Goal: Task Accomplishment & Management: Use online tool/utility

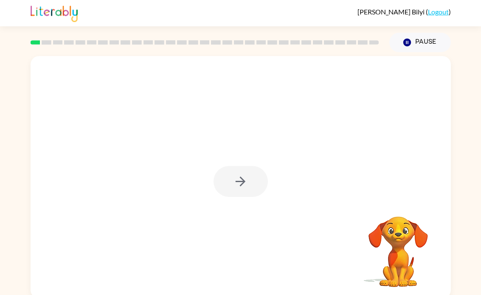
click at [230, 174] on div at bounding box center [241, 181] width 54 height 31
click at [242, 189] on div at bounding box center [241, 181] width 54 height 31
click at [243, 192] on div at bounding box center [241, 181] width 54 height 31
click at [251, 169] on button "button" at bounding box center [241, 181] width 54 height 31
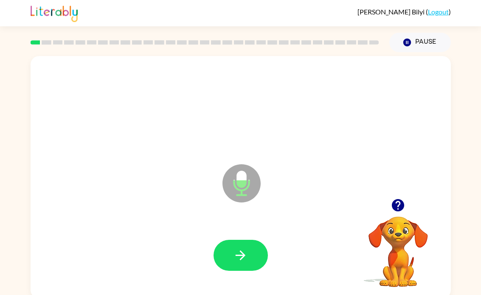
click at [240, 259] on icon "button" at bounding box center [240, 255] width 15 height 15
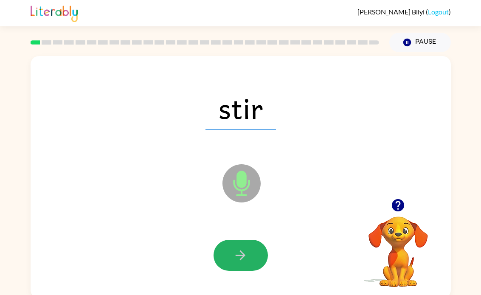
click at [256, 254] on button "button" at bounding box center [241, 255] width 54 height 31
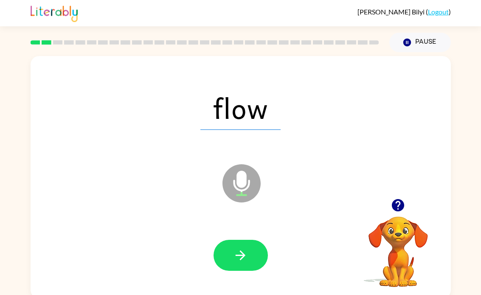
click at [256, 246] on button "button" at bounding box center [241, 255] width 54 height 31
click at [256, 257] on button "button" at bounding box center [241, 255] width 54 height 31
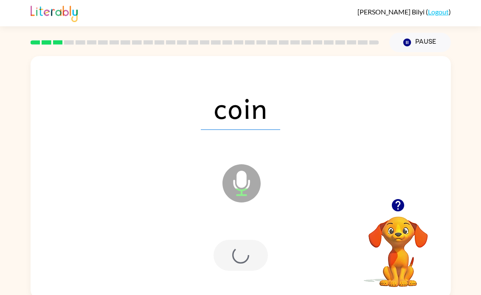
click at [398, 203] on icon "button" at bounding box center [398, 205] width 12 height 12
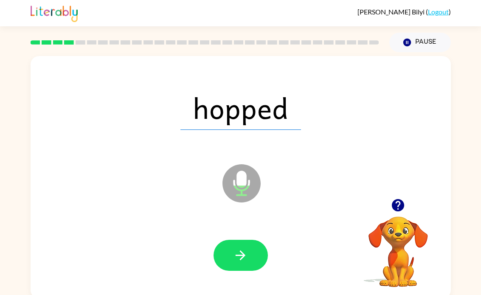
click at [397, 209] on icon "button" at bounding box center [398, 205] width 12 height 12
click at [251, 257] on button "button" at bounding box center [241, 255] width 54 height 31
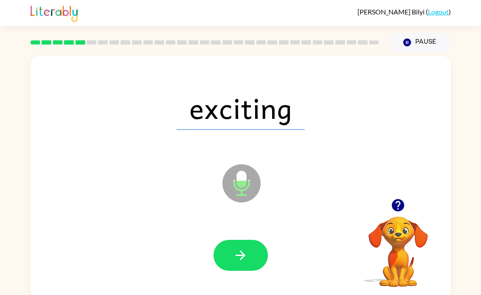
click at [238, 261] on icon "button" at bounding box center [240, 255] width 15 height 15
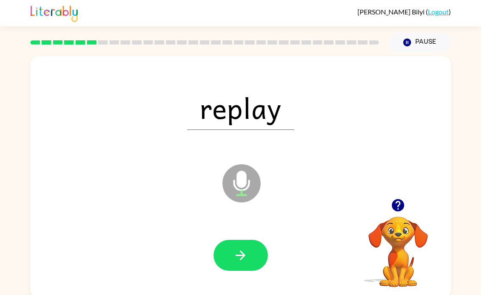
click at [242, 247] on button "button" at bounding box center [241, 255] width 54 height 31
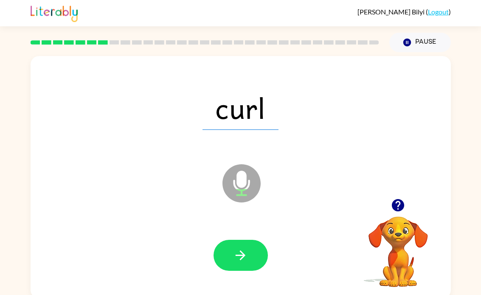
click at [238, 249] on icon "button" at bounding box center [240, 255] width 15 height 15
click at [240, 262] on icon "button" at bounding box center [240, 255] width 15 height 15
click at [260, 259] on button "button" at bounding box center [241, 255] width 54 height 31
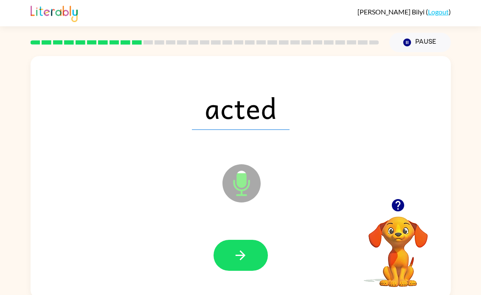
click at [254, 256] on button "button" at bounding box center [241, 255] width 54 height 31
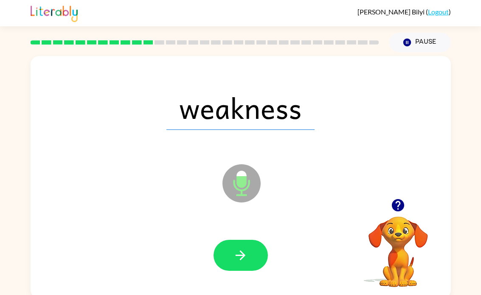
click at [250, 262] on button "button" at bounding box center [241, 255] width 54 height 31
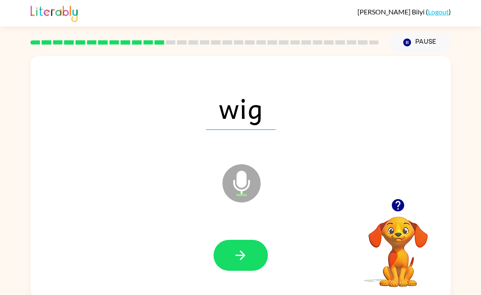
click at [266, 249] on button "button" at bounding box center [241, 255] width 54 height 31
click at [260, 253] on button "button" at bounding box center [241, 255] width 54 height 31
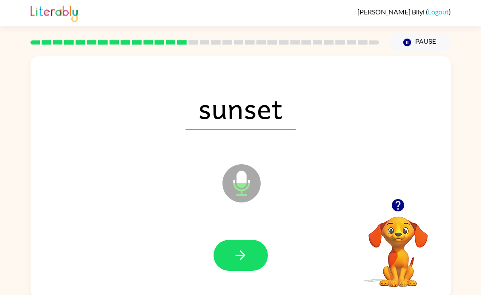
click at [255, 254] on button "button" at bounding box center [241, 255] width 54 height 31
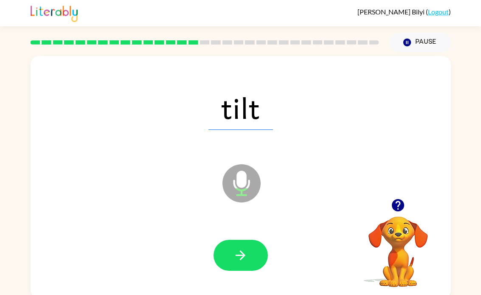
click at [241, 247] on button "button" at bounding box center [241, 255] width 54 height 31
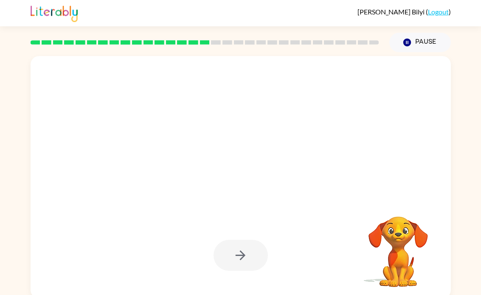
click at [218, 266] on div at bounding box center [241, 255] width 54 height 31
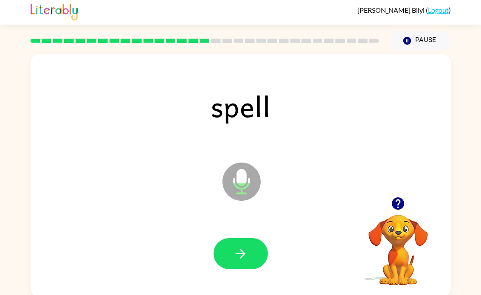
scroll to position [4, 0]
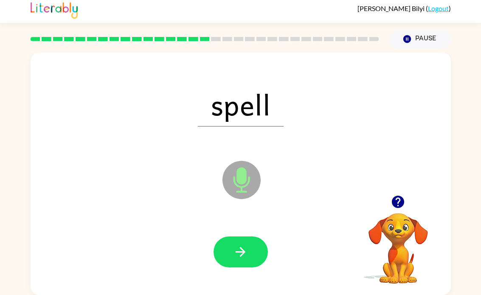
click at [243, 260] on button "button" at bounding box center [241, 252] width 54 height 31
click at [232, 255] on button "button" at bounding box center [241, 252] width 54 height 31
click at [237, 251] on icon "button" at bounding box center [241, 252] width 10 height 10
click at [480, 167] on div "base Microphone The Microphone is here when it is your turn to talk Your browse…" at bounding box center [240, 172] width 481 height 246
click at [230, 239] on button "button" at bounding box center [241, 252] width 54 height 31
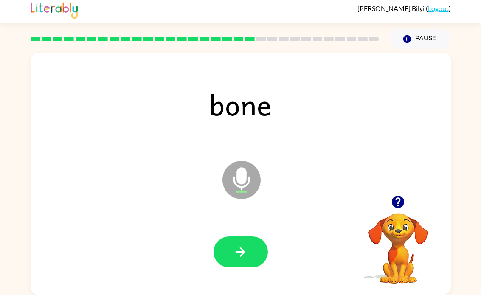
click at [234, 253] on icon "button" at bounding box center [240, 252] width 15 height 15
click at [253, 249] on button "button" at bounding box center [241, 252] width 54 height 31
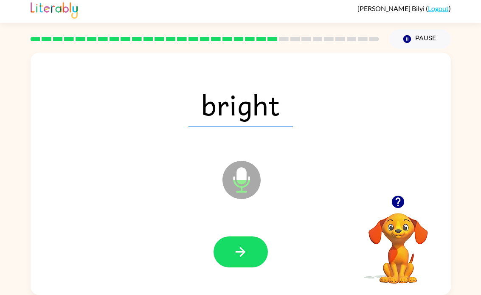
click at [246, 241] on button "button" at bounding box center [241, 252] width 54 height 31
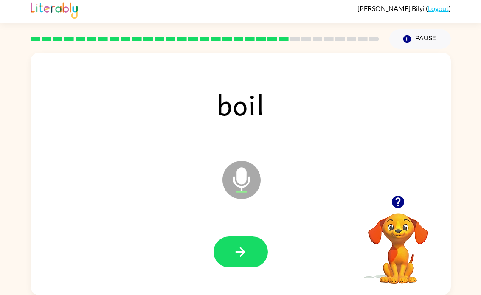
click at [253, 259] on button "button" at bounding box center [241, 252] width 54 height 31
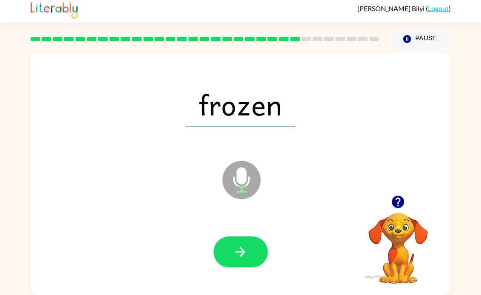
click at [252, 245] on button "button" at bounding box center [241, 252] width 54 height 31
click at [245, 253] on icon "button" at bounding box center [240, 252] width 15 height 15
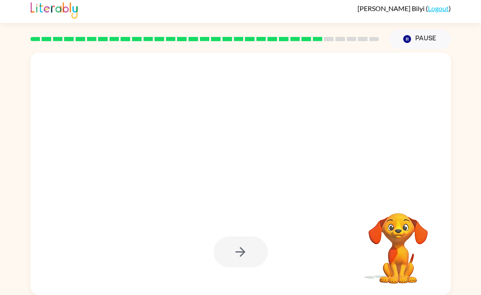
click at [388, 225] on video "Your browser must support playing .mp4 files to use Literably. Please try using…" at bounding box center [398, 242] width 85 height 85
click at [402, 232] on video "Your browser must support playing .mp4 files to use Literably. Please try using…" at bounding box center [398, 242] width 85 height 85
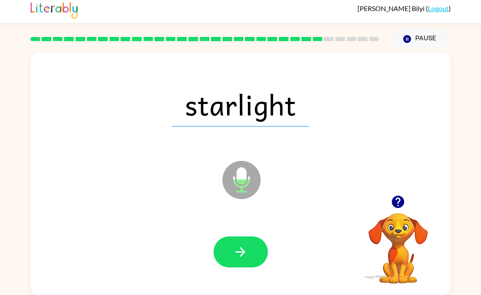
click at [394, 235] on video "Your browser must support playing .mp4 files to use Literably. Please try using…" at bounding box center [398, 242] width 85 height 85
click at [397, 235] on video "Your browser must support playing .mp4 files to use Literably. Please try using…" at bounding box center [398, 242] width 85 height 85
click at [251, 251] on button "button" at bounding box center [241, 252] width 54 height 31
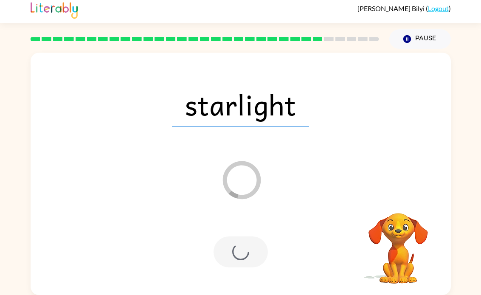
click at [412, 229] on video "Your browser must support playing .mp4 files to use Literably. Please try using…" at bounding box center [398, 242] width 85 height 85
click at [412, 226] on video "Your browser must support playing .mp4 files to use Literably. Please try using…" at bounding box center [398, 242] width 85 height 85
click at [410, 246] on video "Your browser must support playing .mp4 files to use Literably. Please try using…" at bounding box center [398, 242] width 85 height 85
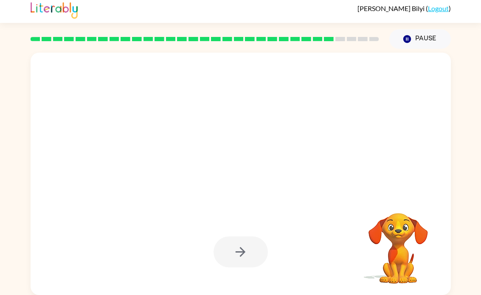
click at [398, 238] on video "Your browser must support playing .mp4 files to use Literably. Please try using…" at bounding box center [398, 242] width 85 height 85
click at [415, 241] on video "Your browser must support playing .mp4 files to use Literably. Please try using…" at bounding box center [398, 242] width 85 height 85
click at [421, 251] on video "Your browser must support playing .mp4 files to use Literably. Please try using…" at bounding box center [398, 242] width 85 height 85
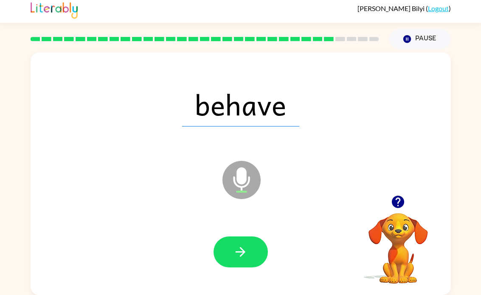
click at [217, 256] on button "button" at bounding box center [241, 252] width 54 height 31
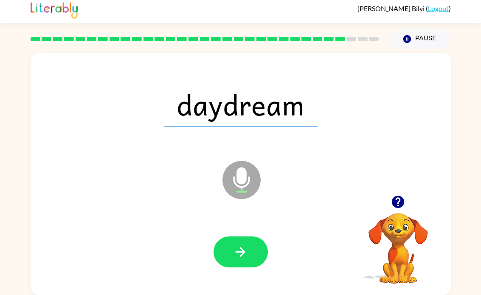
click at [226, 261] on button "button" at bounding box center [241, 252] width 54 height 31
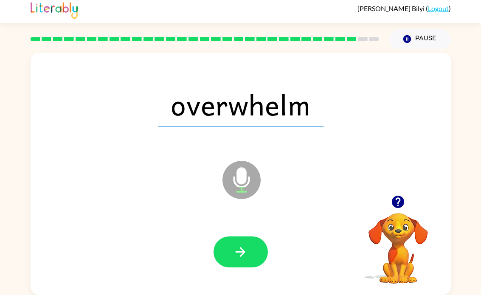
click at [230, 245] on button "button" at bounding box center [241, 252] width 54 height 31
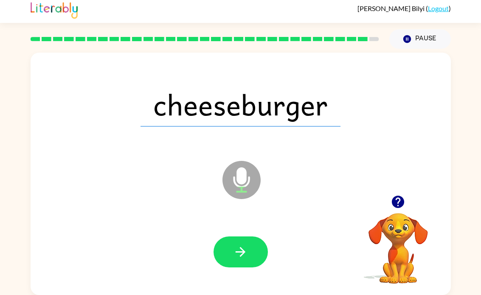
click at [234, 247] on icon "button" at bounding box center [240, 252] width 15 height 15
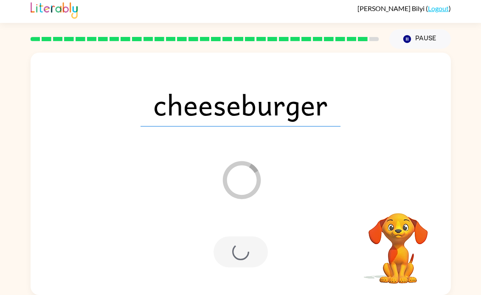
scroll to position [0, 0]
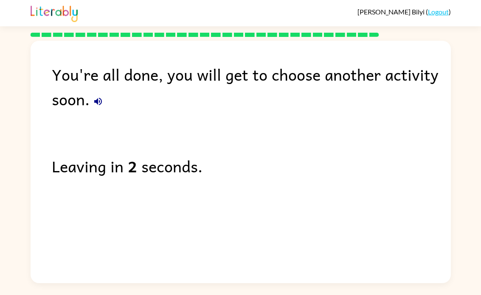
click at [106, 98] on div "You're all done, you will get to choose another activity soon." at bounding box center [251, 86] width 399 height 49
click at [103, 101] on icon "button" at bounding box center [98, 101] width 10 height 10
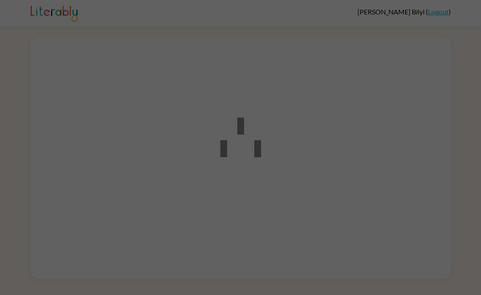
click at [454, 134] on div at bounding box center [240, 156] width 481 height 246
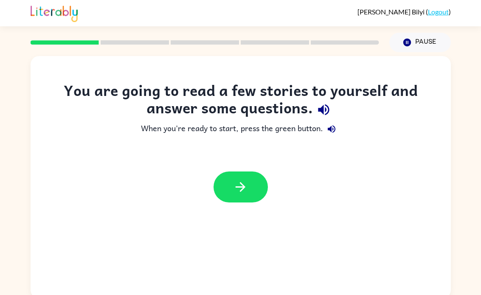
click at [252, 185] on button "button" at bounding box center [241, 187] width 54 height 31
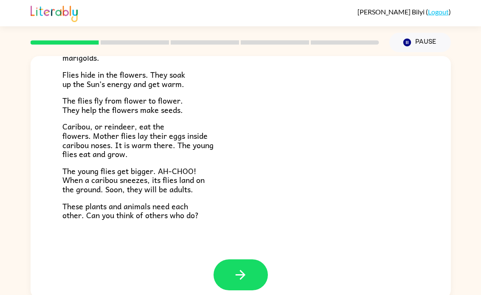
scroll to position [169, 0]
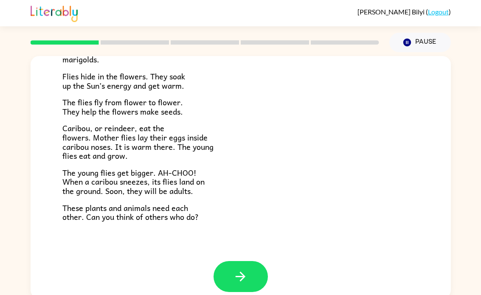
click at [263, 268] on button "button" at bounding box center [241, 276] width 54 height 31
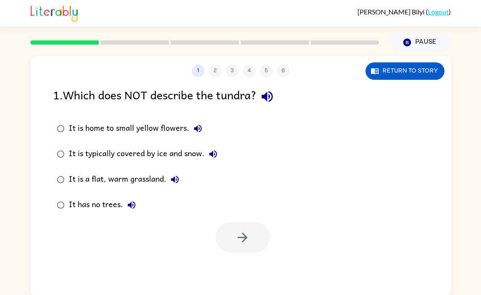
scroll to position [0, 0]
click at [251, 237] on button "button" at bounding box center [243, 237] width 54 height 31
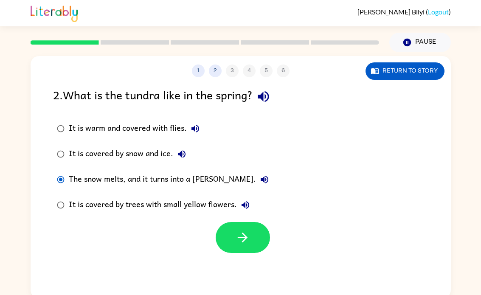
click at [256, 232] on button "button" at bounding box center [243, 237] width 54 height 31
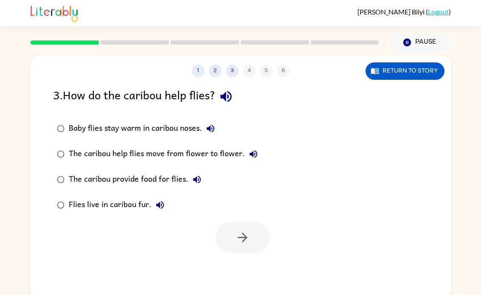
click at [70, 118] on label "Baby flies stay warm in caribou noses." at bounding box center [157, 128] width 218 height 25
click at [268, 237] on button "button" at bounding box center [243, 237] width 54 height 31
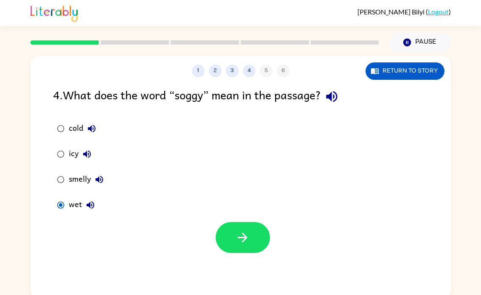
click at [224, 236] on button "button" at bounding box center [243, 237] width 54 height 31
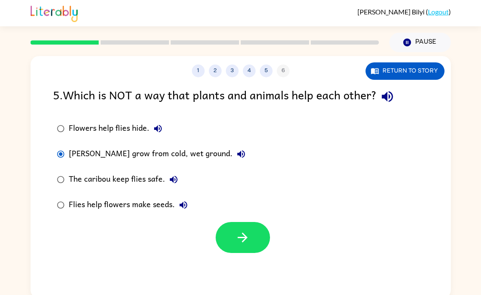
click at [256, 247] on button "button" at bounding box center [243, 237] width 54 height 31
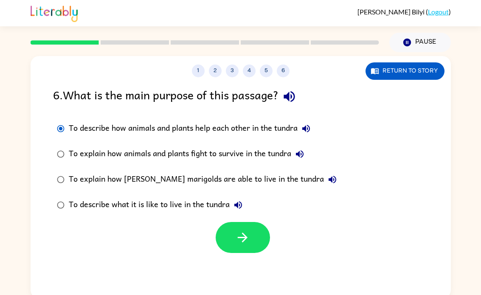
click at [232, 250] on button "button" at bounding box center [243, 237] width 54 height 31
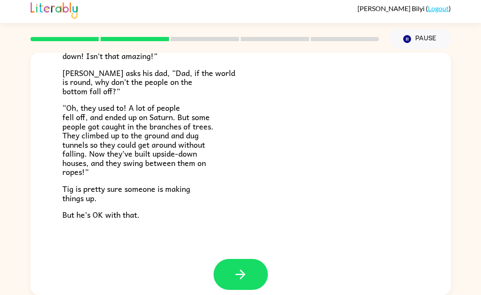
scroll to position [239, 0]
click at [260, 272] on button "button" at bounding box center [241, 275] width 54 height 31
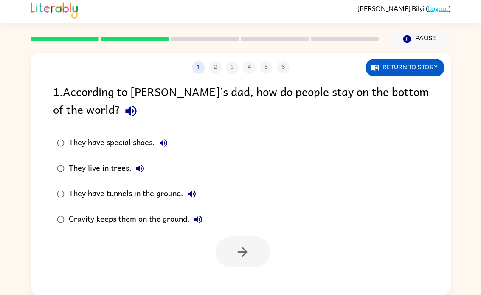
scroll to position [0, 0]
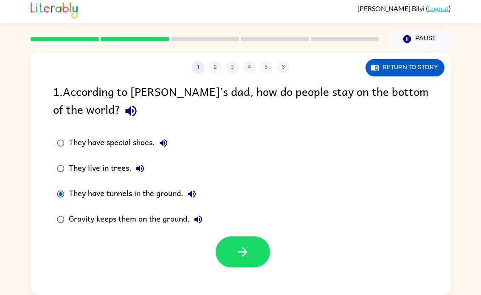
click at [260, 249] on button "button" at bounding box center [243, 252] width 54 height 31
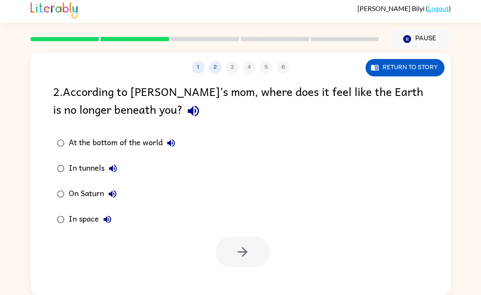
click at [405, 38] on icon "button" at bounding box center [407, 39] width 8 height 8
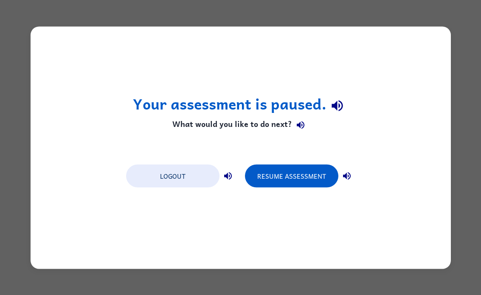
click at [155, 186] on button "Logout" at bounding box center [172, 175] width 93 height 23
